Goal: Information Seeking & Learning: Learn about a topic

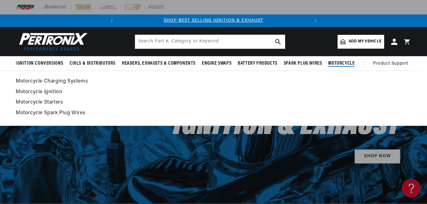
scroll to position [0, 191]
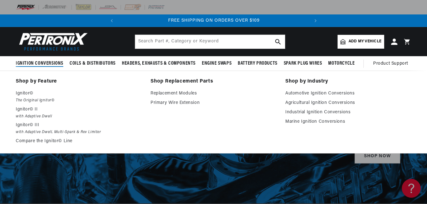
click at [53, 65] on span "Ignition Conversions" at bounding box center [39, 63] width 47 height 7
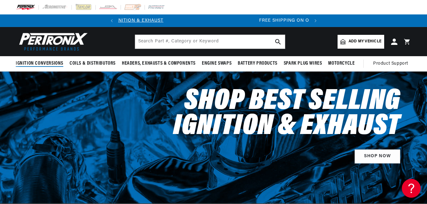
click at [53, 65] on span "Ignition Conversions" at bounding box center [39, 63] width 47 height 7
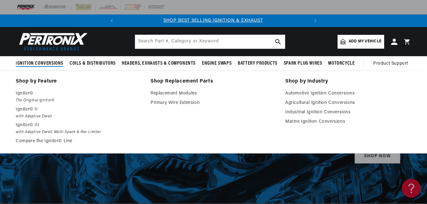
scroll to position [0, 0]
click at [19, 95] on p "Ignitor©" at bounding box center [79, 94] width 126 height 8
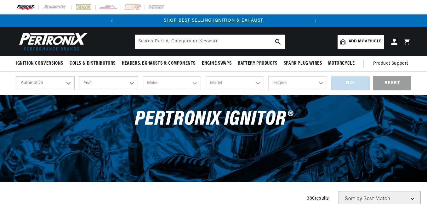
click at [67, 85] on select "Automotive Agricultural Industrial Marine Motorcycle" at bounding box center [45, 83] width 59 height 14
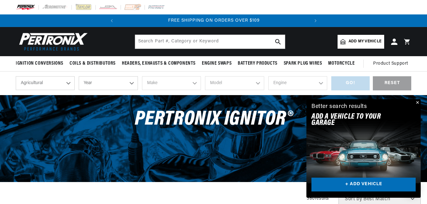
click at [16, 76] on select "Automotive Agricultural Industrial Marine Motorcycle" at bounding box center [45, 83] width 59 height 14
select select "Agricultural"
click at [132, 82] on select "Year [DATE] 1965 1964 1960 1959 1958 1957 1939 1938 1937" at bounding box center [108, 83] width 59 height 14
click at [130, 84] on select "Year [DATE] 1965 1964 1960 1959 1958 1957 1939 1938 1937" at bounding box center [108, 83] width 59 height 14
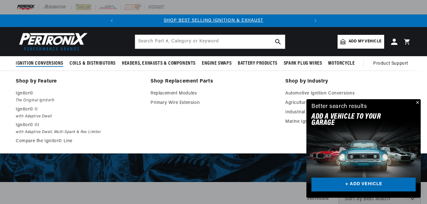
click at [49, 63] on span "Ignition Conversions" at bounding box center [39, 63] width 47 height 7
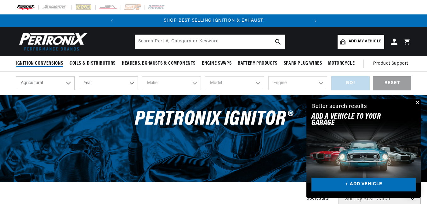
click at [49, 63] on span "Ignition Conversions" at bounding box center [39, 63] width 47 height 7
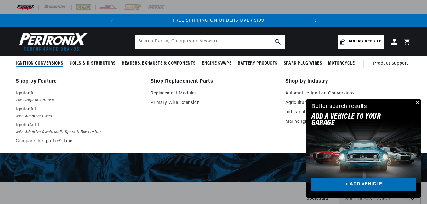
scroll to position [0, 191]
click at [29, 113] on p "Ignitor© II" at bounding box center [79, 110] width 126 height 8
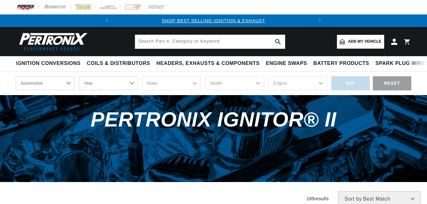
click at [67, 84] on select "Automotive Agricultural Industrial Marine Motorcycle" at bounding box center [45, 83] width 59 height 14
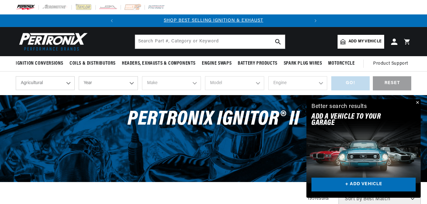
click at [16, 76] on select "Automotive Agricultural Industrial Marine Motorcycle" at bounding box center [45, 83] width 59 height 14
select select "Agricultural"
click at [130, 84] on select "Year [DATE] 1965 1964 1960 1959 1958 1957 1939 1938 1937" at bounding box center [108, 83] width 59 height 14
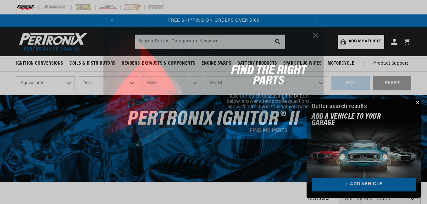
click at [316, 35] on circle "Close dialog" at bounding box center [315, 35] width 10 height 10
